Goal: Task Accomplishment & Management: Use online tool/utility

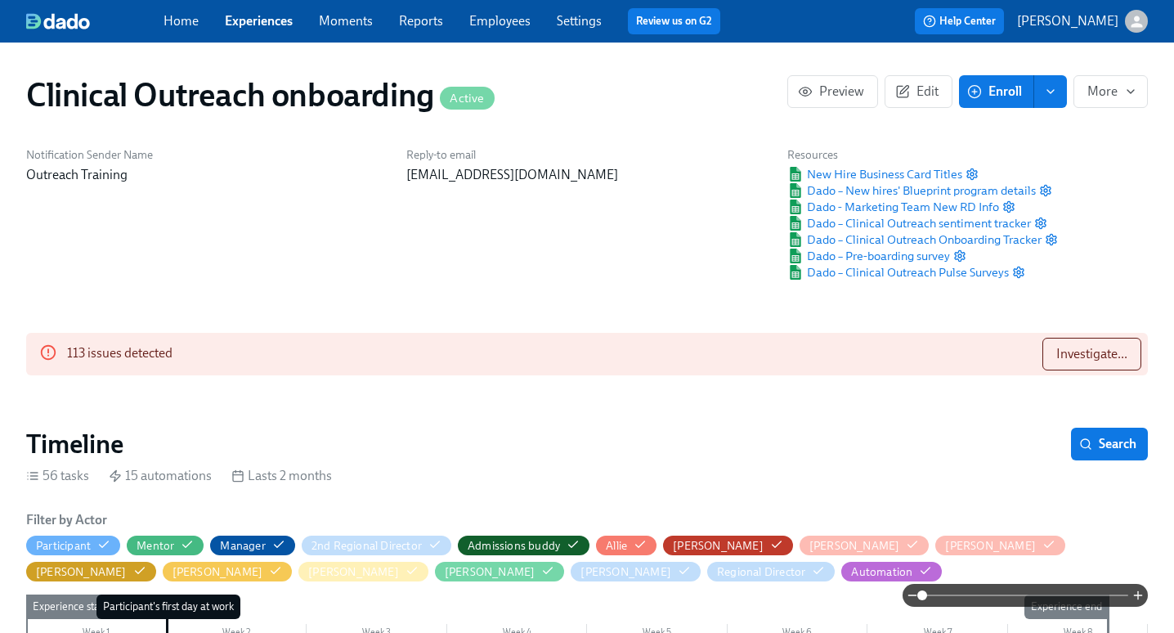
click at [1109, 440] on span "Search" at bounding box center [1109, 444] width 54 height 16
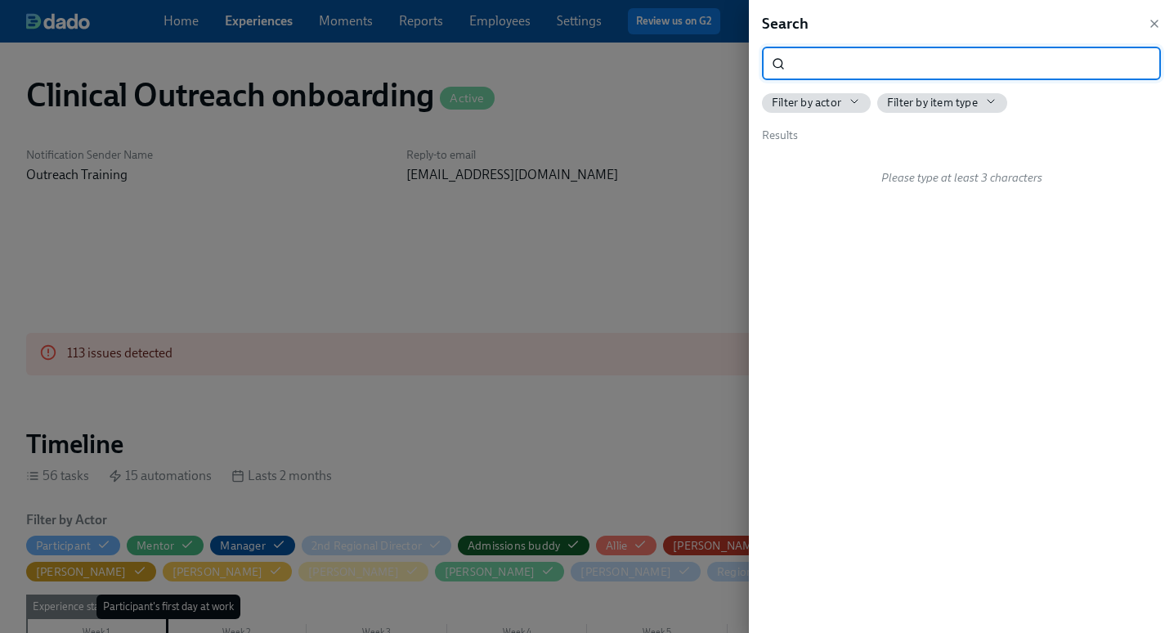
scroll to position [0, 6709]
click at [880, 65] on input "search" at bounding box center [975, 63] width 369 height 33
type input "week 1"
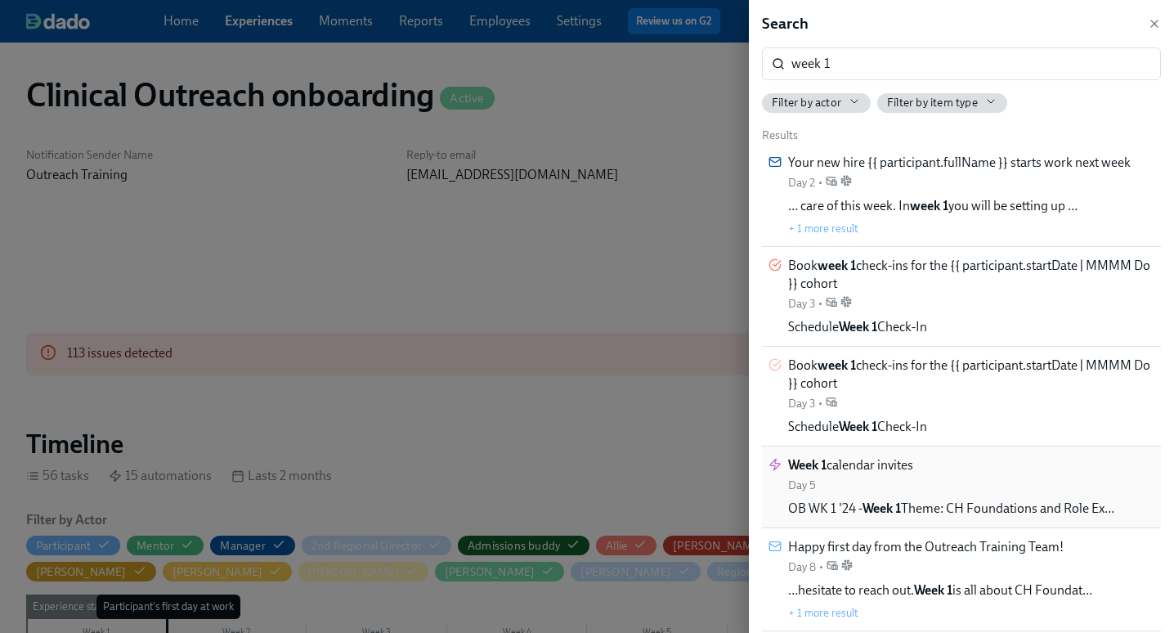
click at [885, 470] on span "Week 1 calendar invites" at bounding box center [850, 465] width 125 height 18
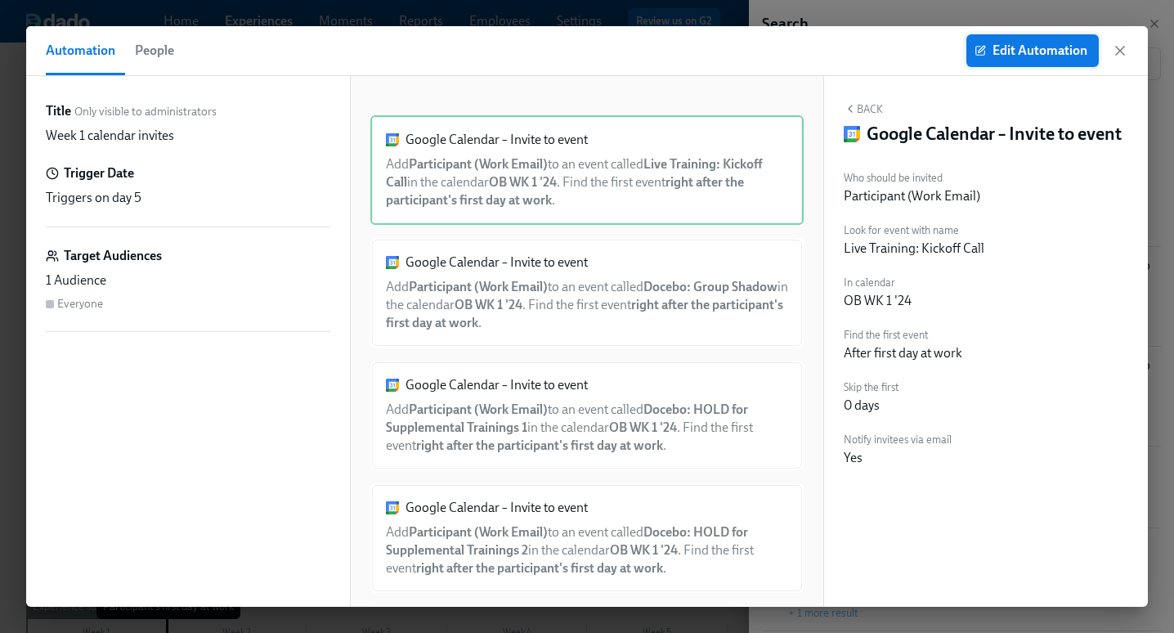
click at [996, 49] on span "Edit Automation" at bounding box center [1033, 51] width 110 height 16
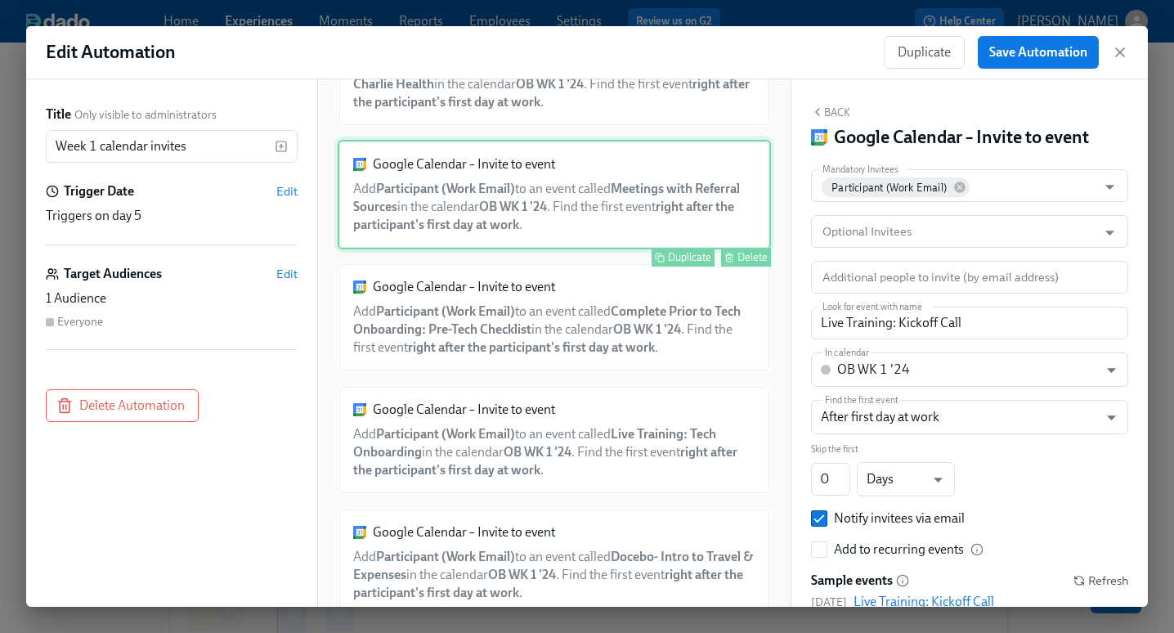
scroll to position [1935, 0]
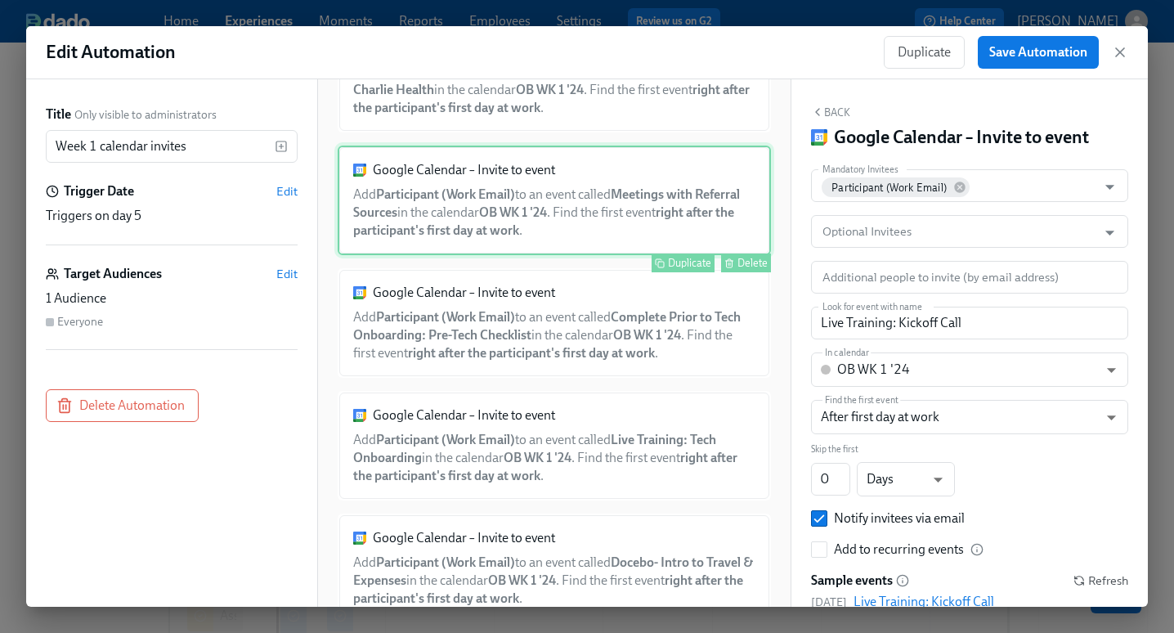
click at [683, 215] on div "Google Calendar – Invite to event Add Participant (Work Email) to an event call…" at bounding box center [554, 200] width 433 height 110
click at [689, 264] on div "Duplicate" at bounding box center [689, 263] width 43 height 12
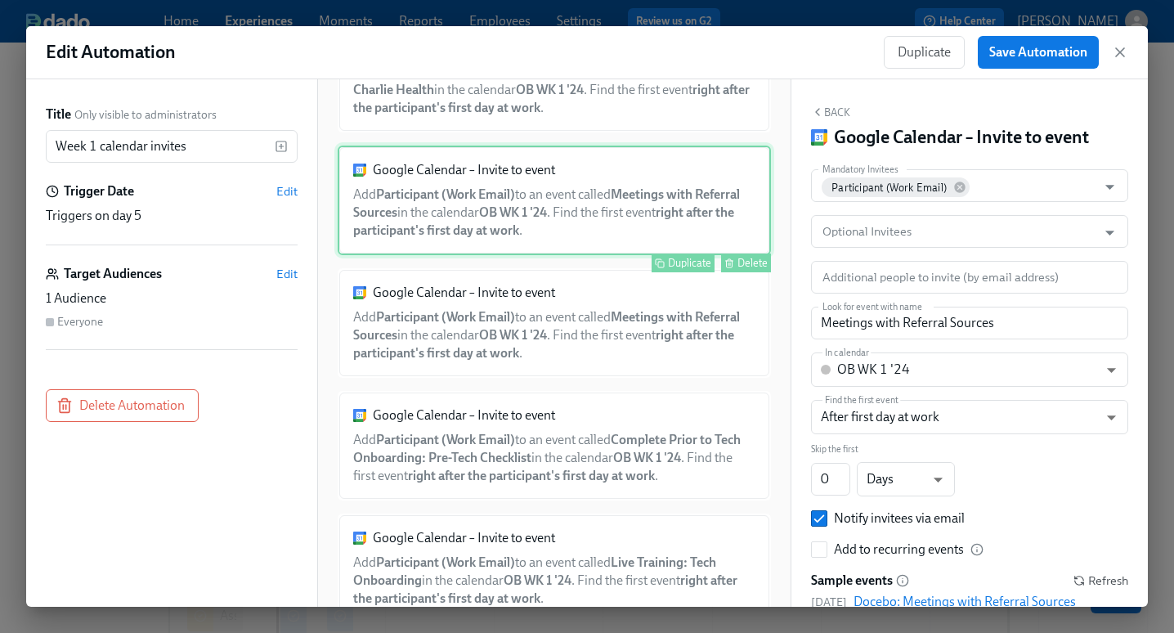
click at [678, 235] on div "Google Calendar – Invite to event Add Participant (Work Email) to an event call…" at bounding box center [554, 200] width 433 height 110
click at [896, 316] on input "Meetings with Referral Sources" at bounding box center [969, 323] width 317 height 33
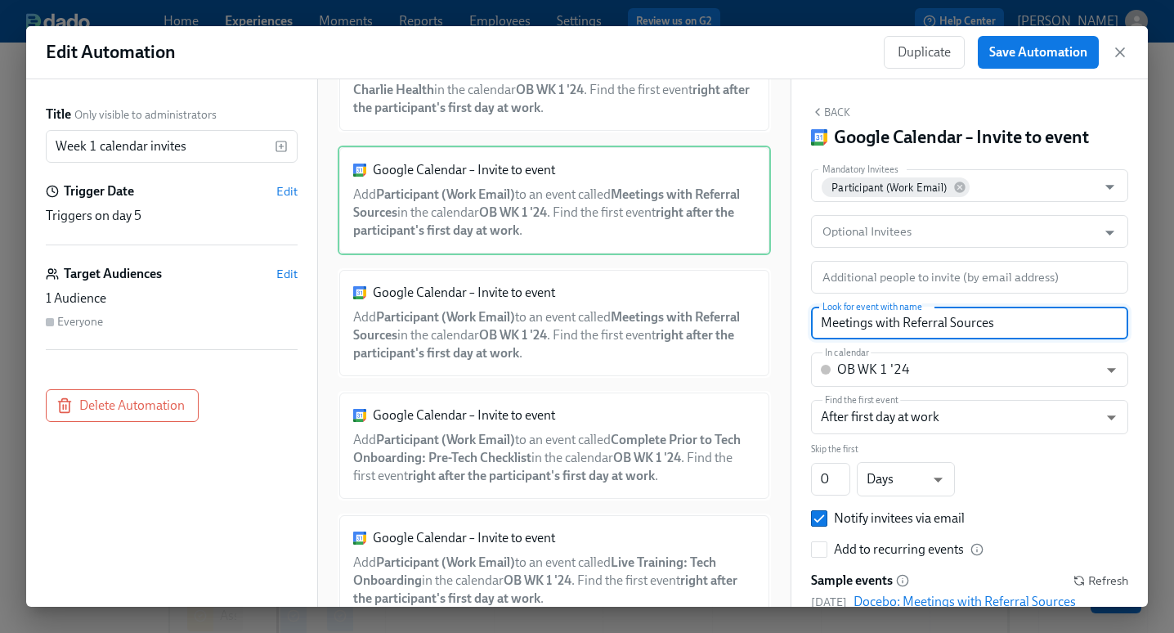
click at [896, 317] on input "Meetings with Referral Sources" at bounding box center [969, 323] width 317 height 33
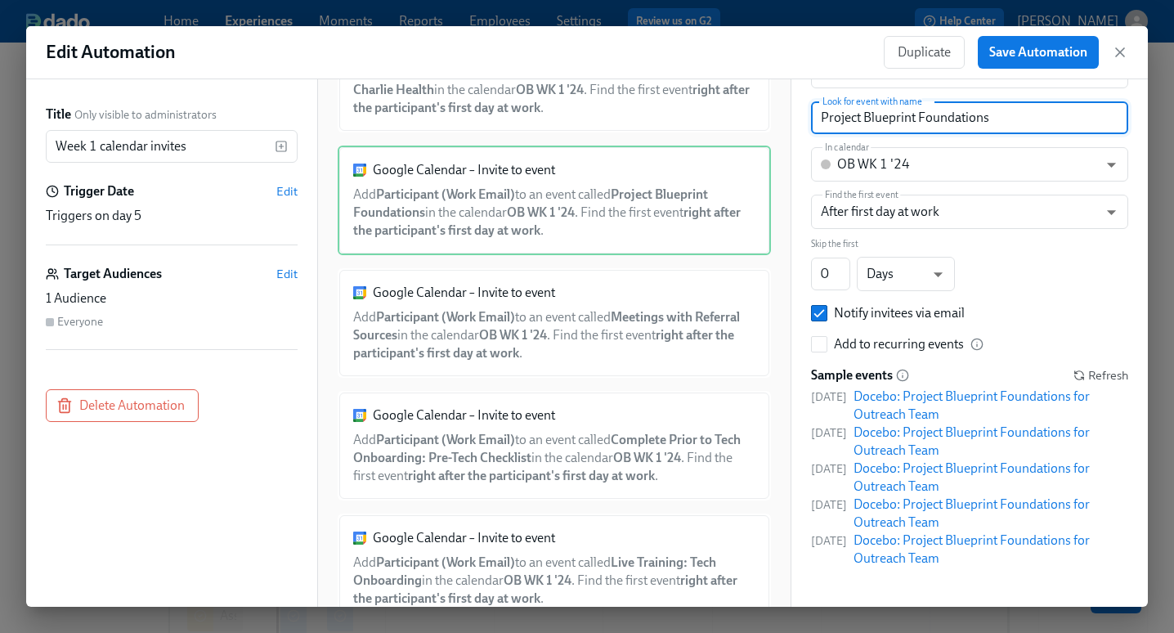
scroll to position [0, 0]
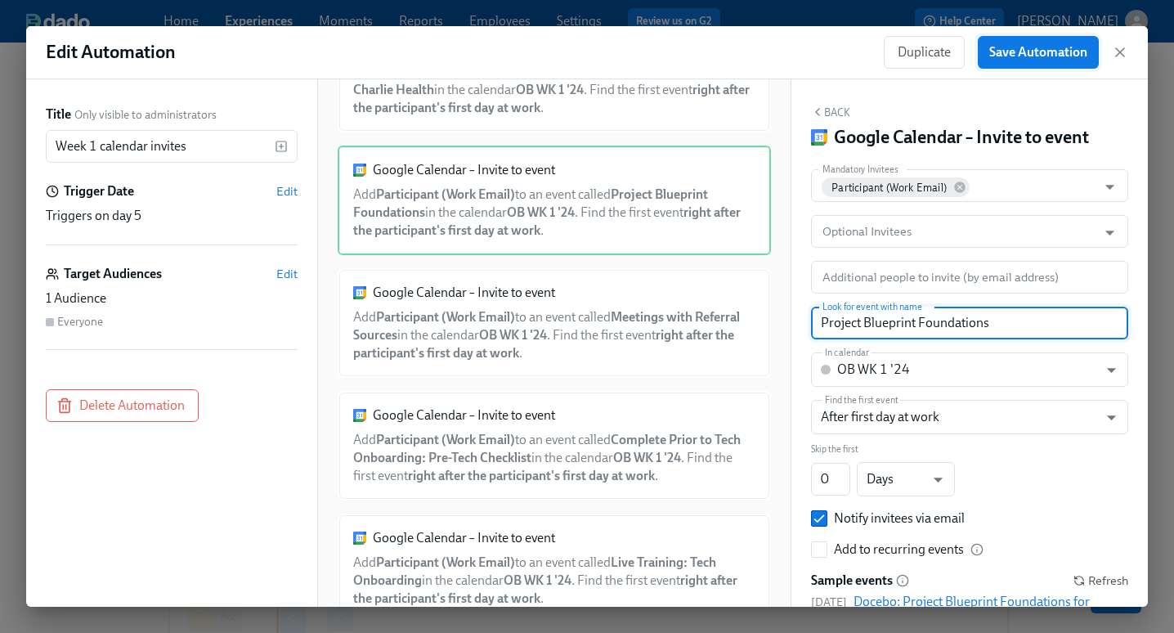
type input "Project Blueprint Foundations"
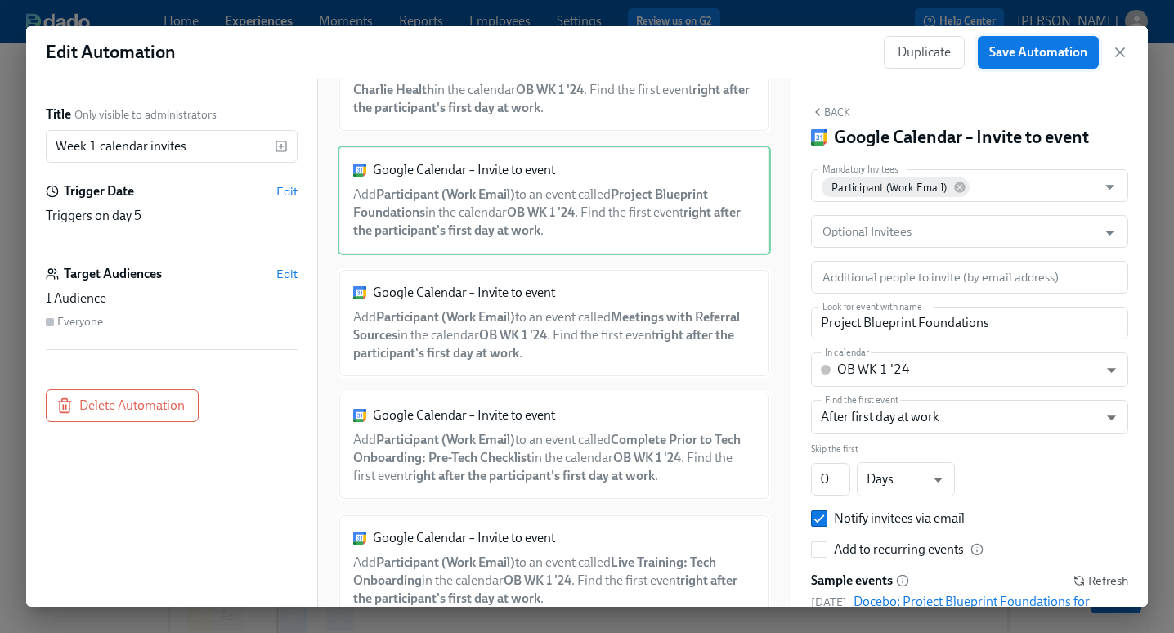
click at [1013, 47] on span "Save Automation" at bounding box center [1038, 52] width 98 height 16
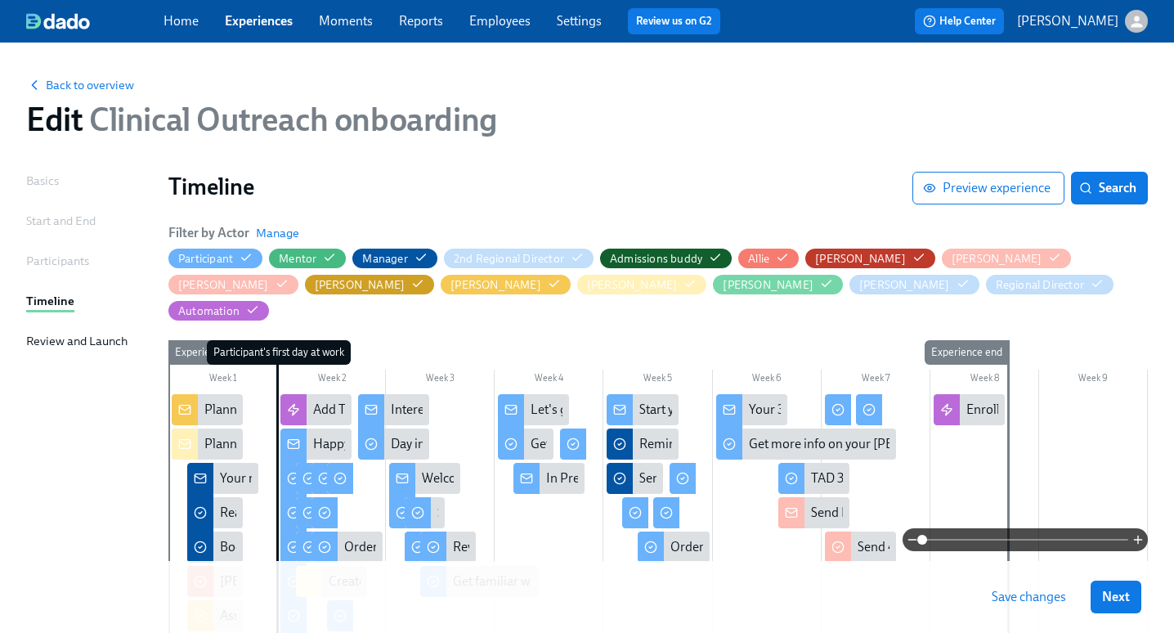
click at [1048, 593] on span "Save changes" at bounding box center [1029, 597] width 74 height 16
click at [1099, 186] on span "Search" at bounding box center [1109, 188] width 54 height 16
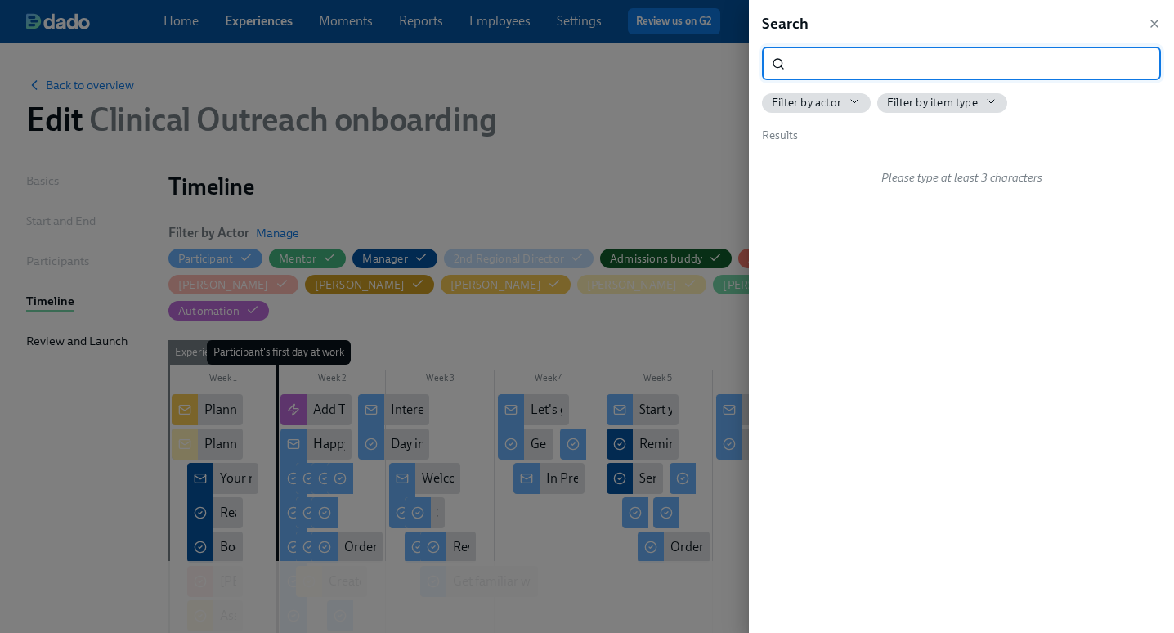
click at [911, 69] on input "search" at bounding box center [975, 63] width 369 height 33
type input "week 2"
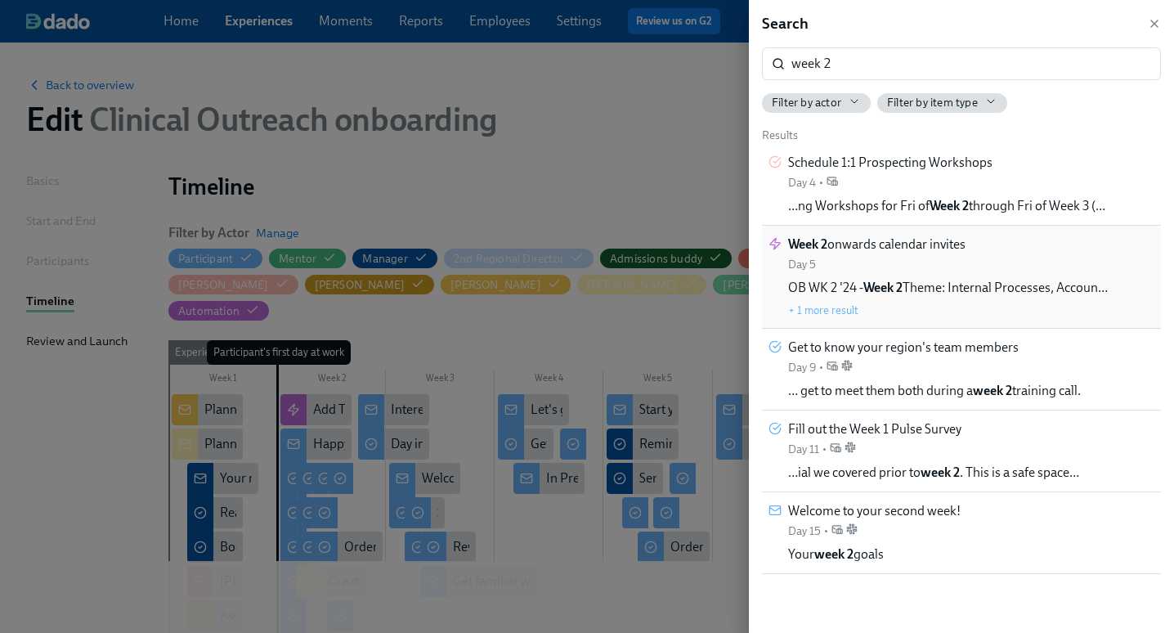
click at [900, 265] on div "Week 2 onwards calendar invites Day 5" at bounding box center [876, 253] width 177 height 37
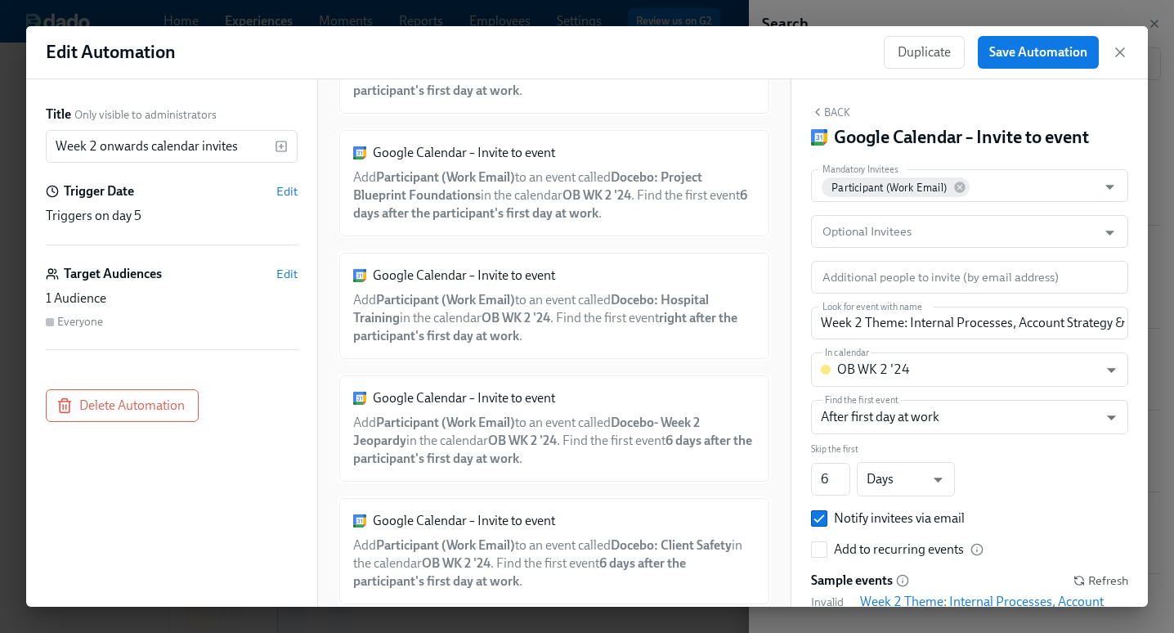
scroll to position [3423, 0]
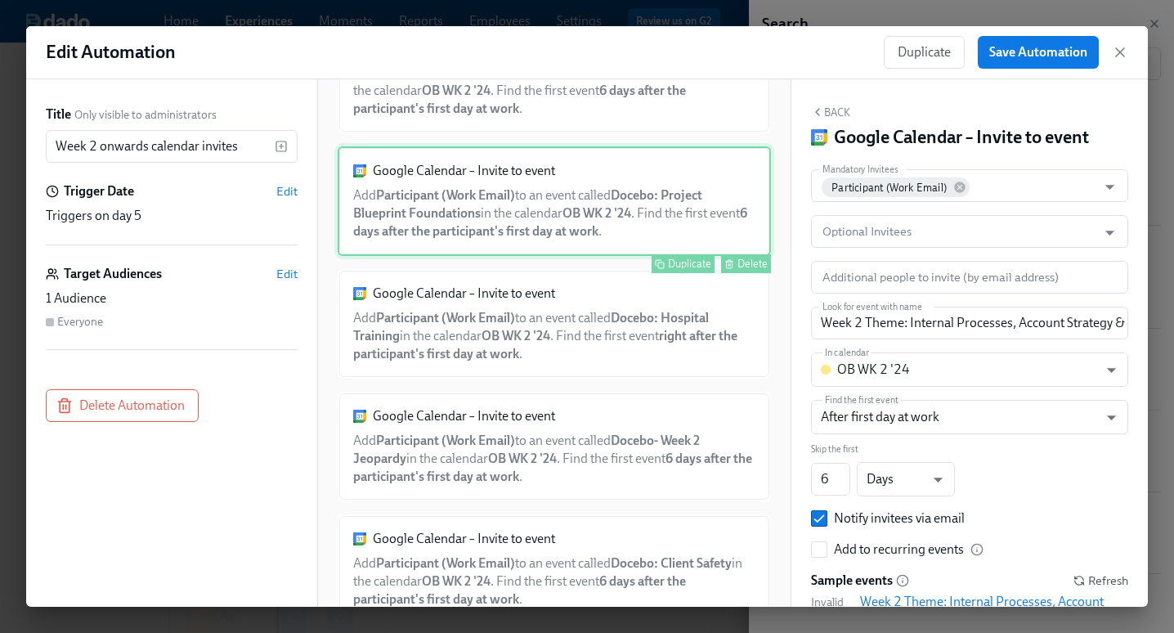
click at [561, 239] on div "Google Calendar – Invite to event Add Participant (Work Email) to an event call…" at bounding box center [554, 201] width 433 height 110
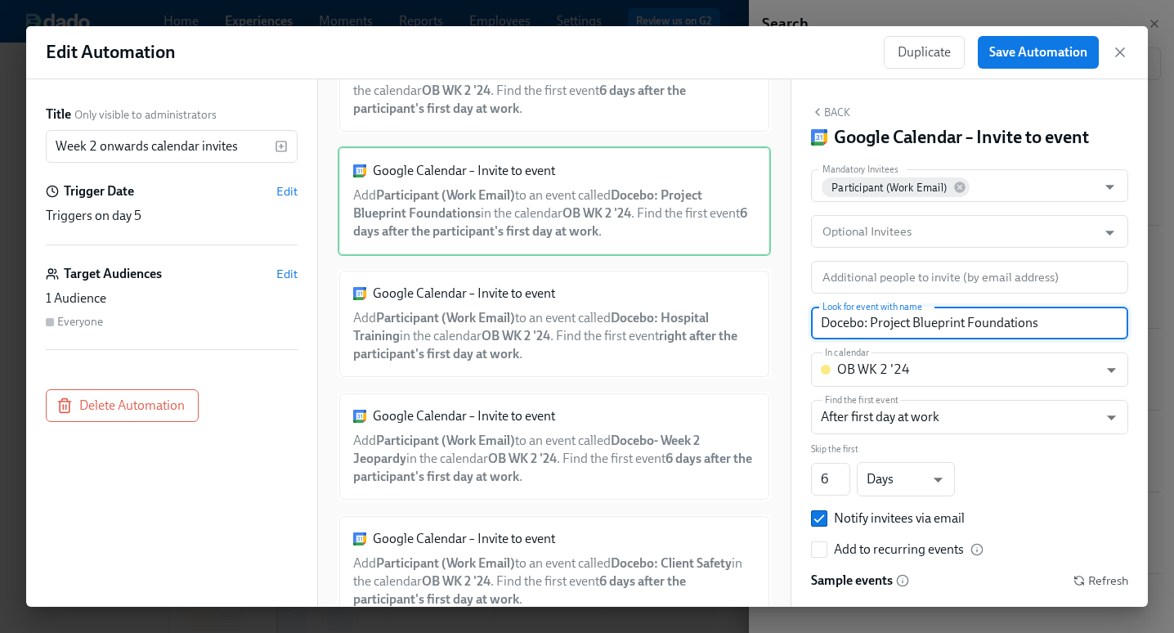
drag, startPoint x: 1057, startPoint y: 322, endPoint x: 816, endPoint y: 323, distance: 241.1
click at [816, 323] on input "Docebo: Project Blueprint Foundations" at bounding box center [969, 323] width 317 height 33
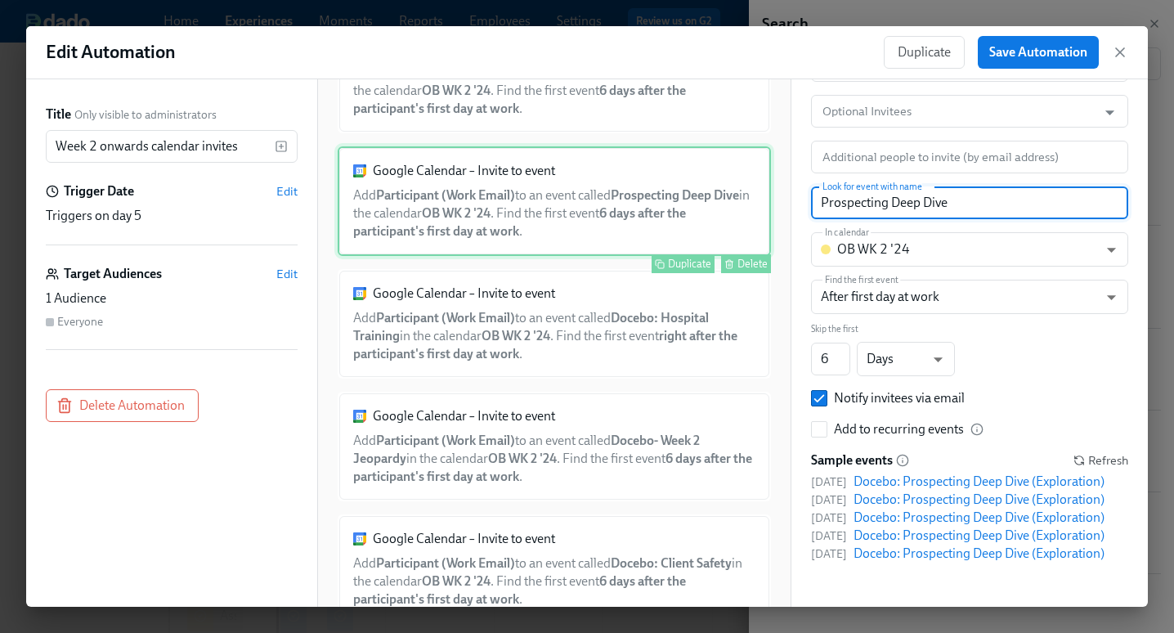
click at [655, 251] on div "Google Calendar – Invite to event Add Participant (Work Email) to an event call…" at bounding box center [554, 201] width 433 height 110
click at [687, 270] on div "Duplicate" at bounding box center [689, 263] width 43 height 12
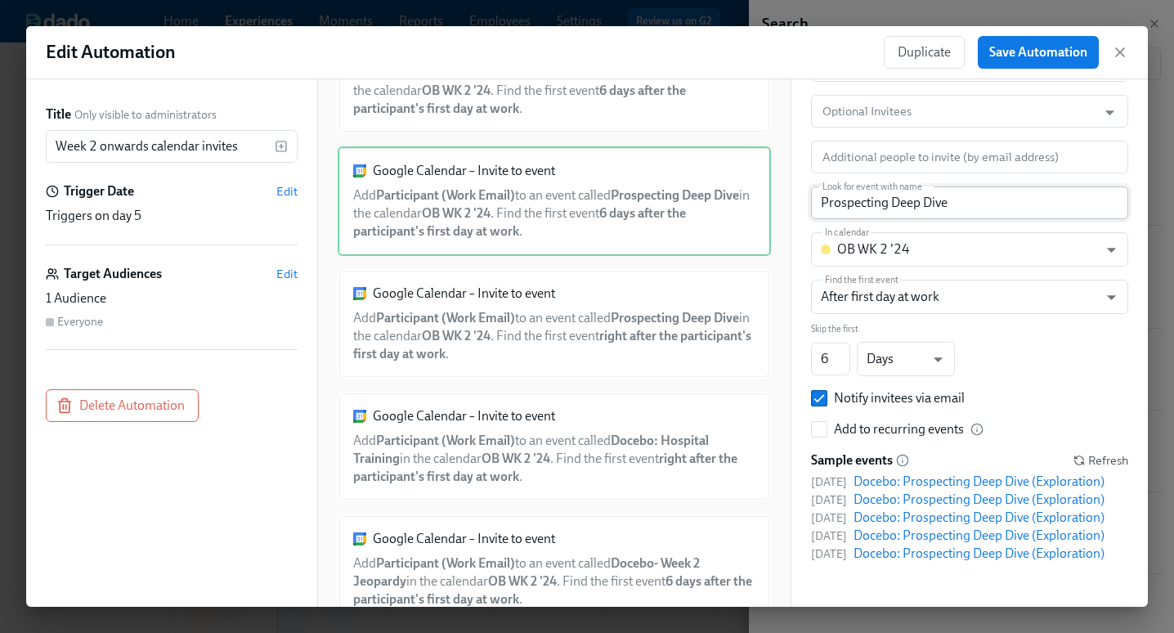
click at [878, 186] on input "Prospecting Deep Dive" at bounding box center [969, 202] width 317 height 33
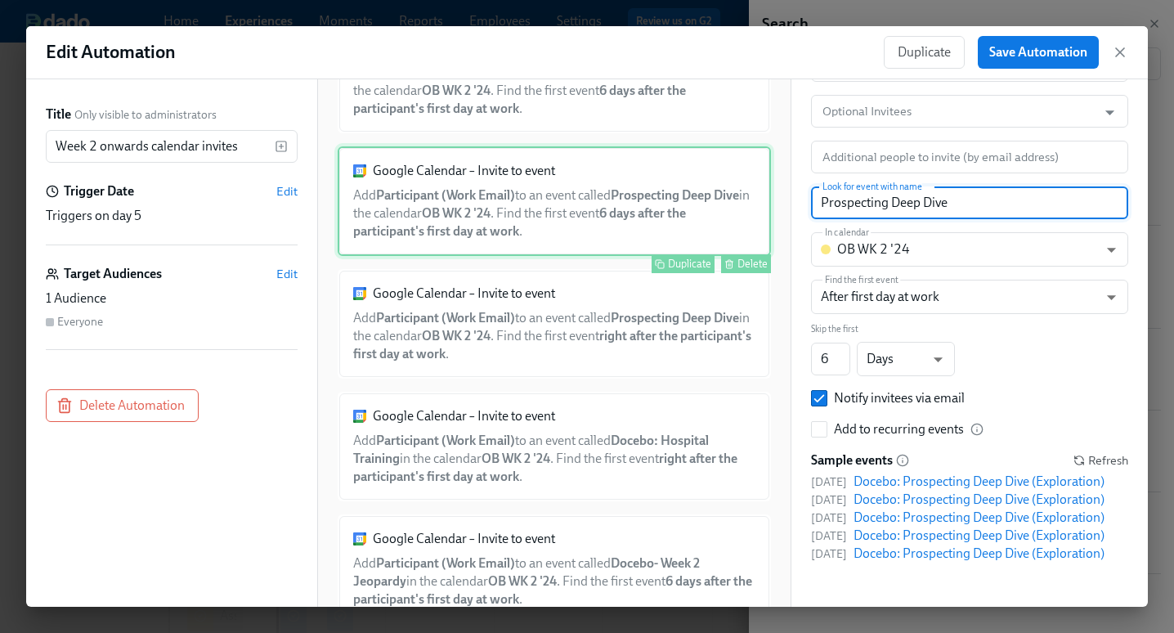
drag, startPoint x: 888, startPoint y: 172, endPoint x: 763, endPoint y: 176, distance: 124.3
click at [763, 176] on div "Title Only visible to administrators Week 2 onwards calendar invites ​ Trigger …" at bounding box center [586, 342] width 1121 height 527
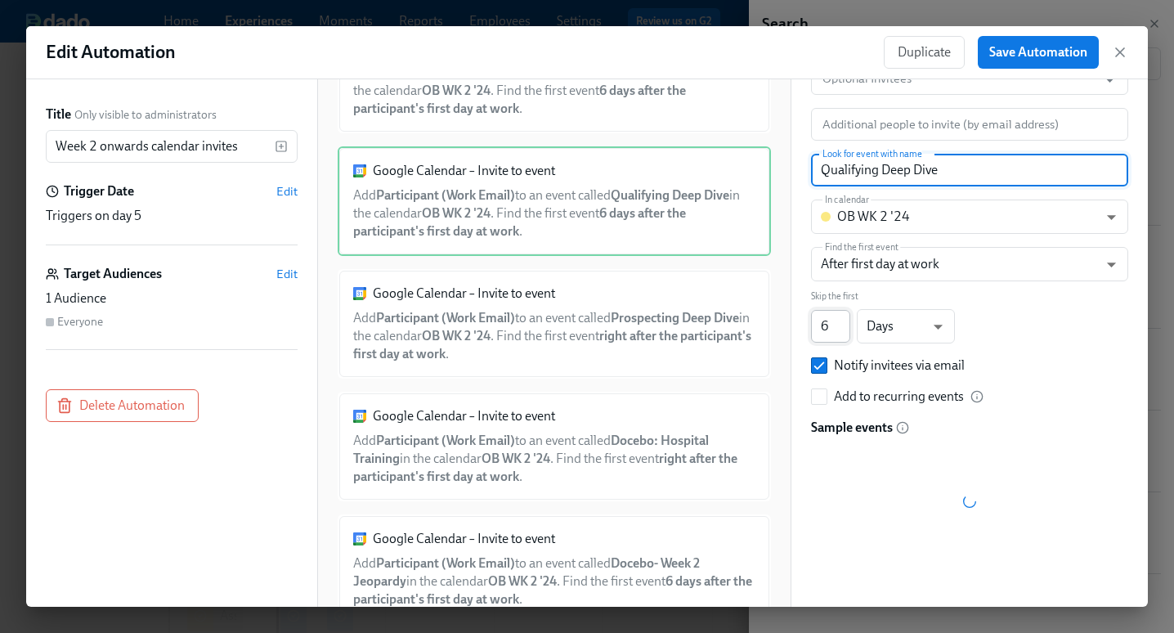
scroll to position [120, 0]
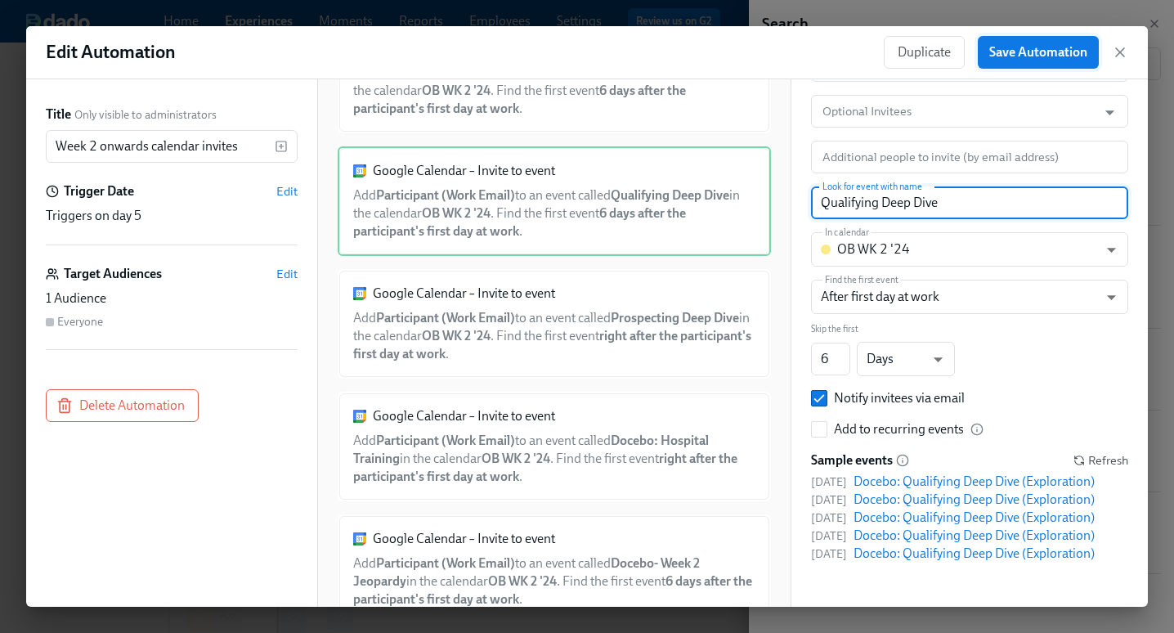
type input "Qualifying Deep Dive"
click at [1014, 60] on span "Save Automation" at bounding box center [1038, 52] width 98 height 16
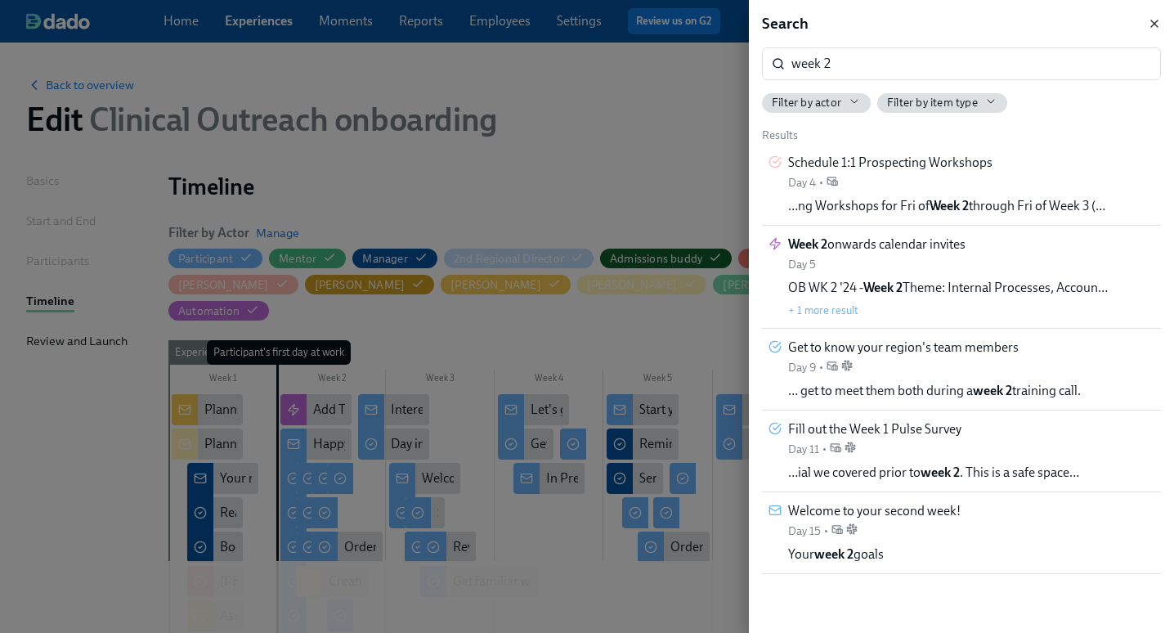
click at [1155, 25] on icon "button" at bounding box center [1154, 23] width 13 height 13
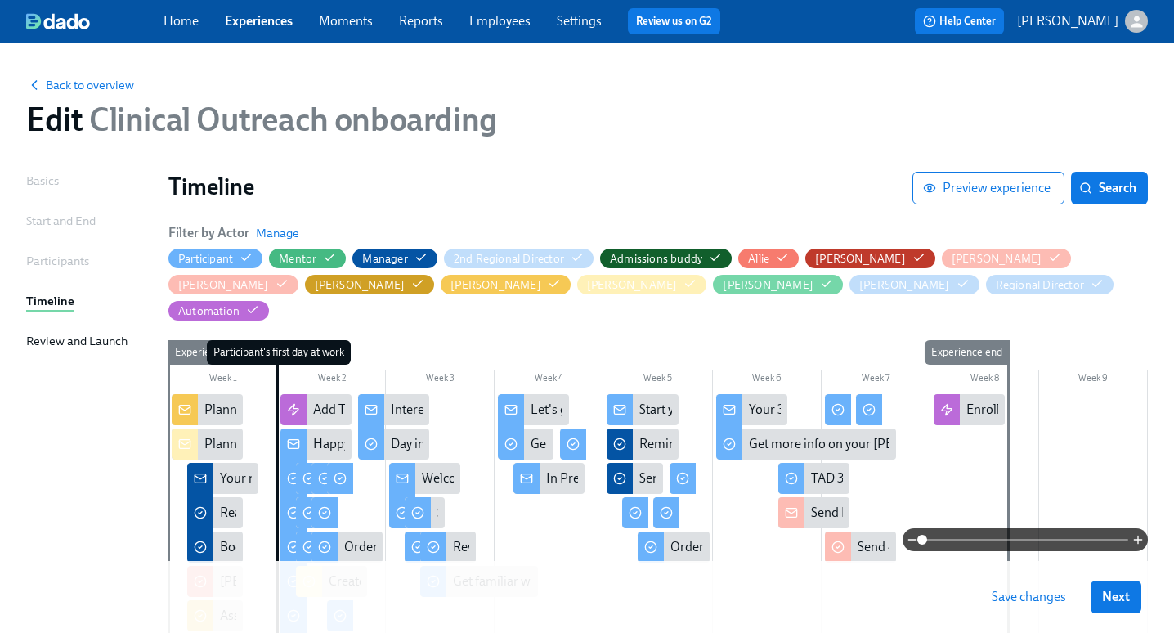
click at [1020, 595] on span "Save changes" at bounding box center [1029, 597] width 74 height 16
click at [1027, 597] on span "Save changes" at bounding box center [1029, 597] width 74 height 16
click at [1023, 593] on span "Save changes" at bounding box center [1029, 597] width 74 height 16
